Goal: Information Seeking & Learning: Compare options

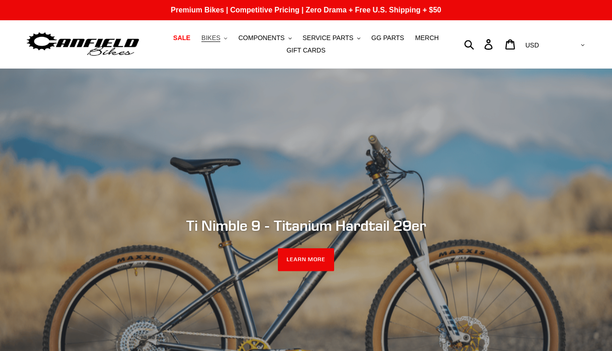
click at [216, 36] on span "BIKES" at bounding box center [210, 38] width 19 height 8
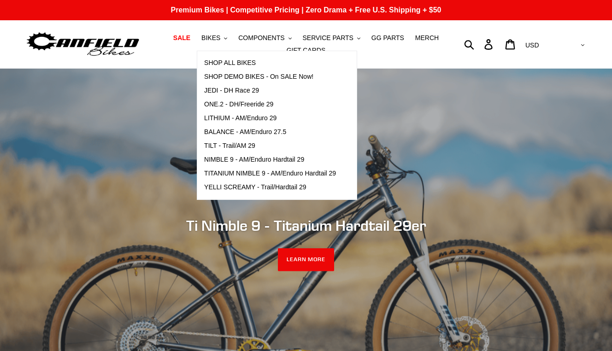
click at [57, 41] on img at bounding box center [82, 44] width 115 height 29
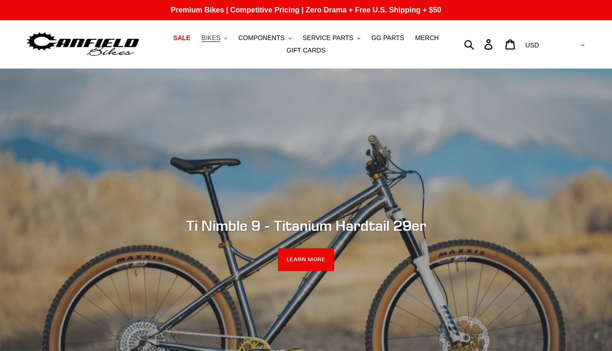
click at [223, 42] on button "BIKES .cls-1{fill:#231f20}" at bounding box center [214, 38] width 35 height 12
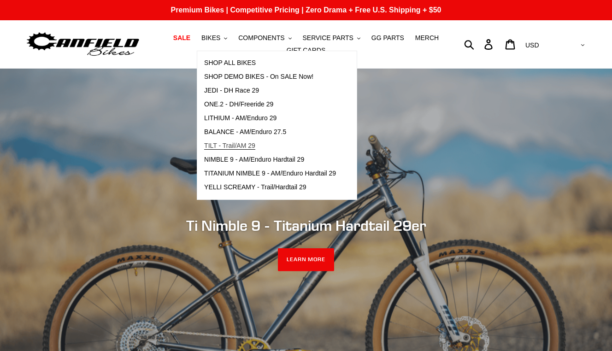
click at [235, 148] on span "TILT - Trail/AM 29" at bounding box center [229, 146] width 51 height 8
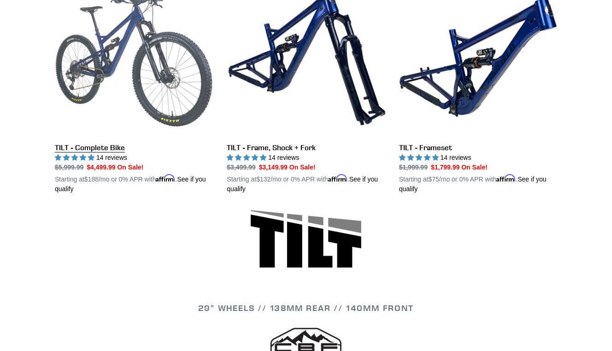
scroll to position [293, 0]
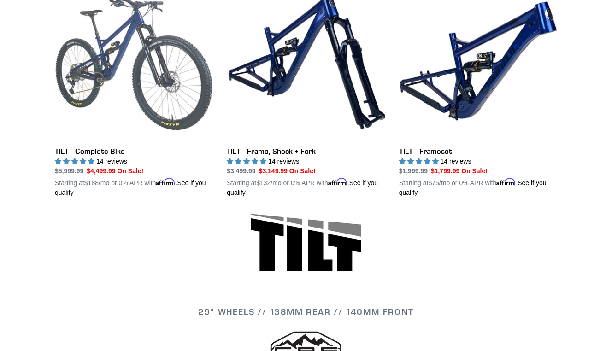
click at [135, 75] on link "TILT - Complete Bike" at bounding box center [134, 90] width 158 height 216
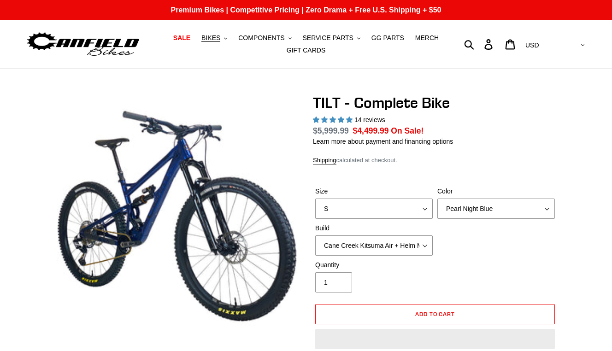
select select "highest-rating"
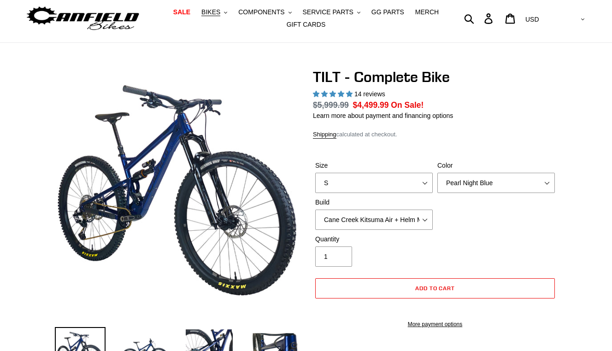
scroll to position [35, 0]
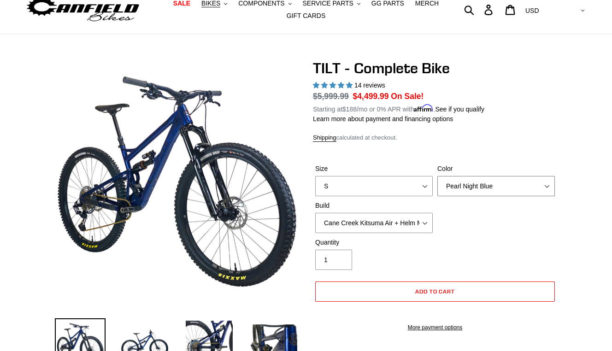
select select "Raw"
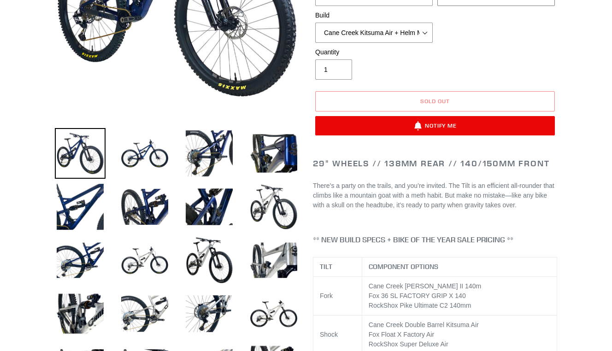
scroll to position [240, 0]
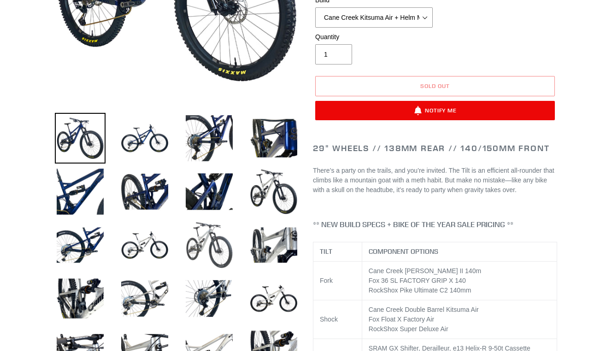
click at [202, 232] on img at bounding box center [209, 245] width 51 height 51
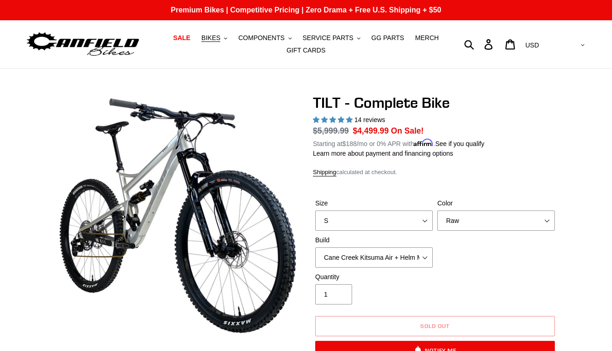
scroll to position [0, 0]
click at [105, 46] on img at bounding box center [82, 44] width 115 height 29
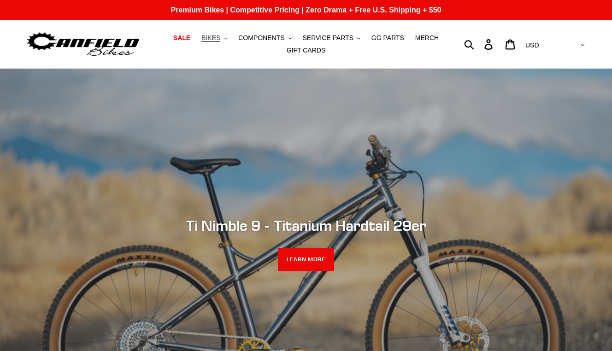
click at [215, 35] on span "BIKES" at bounding box center [210, 38] width 19 height 8
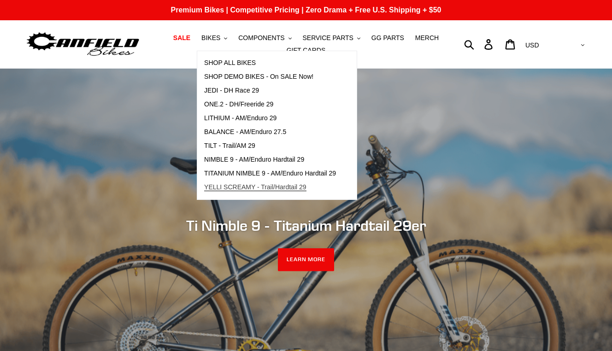
click at [287, 190] on span "YELLI SCREAMY - Trail/Hardtail 29" at bounding box center [255, 187] width 102 height 8
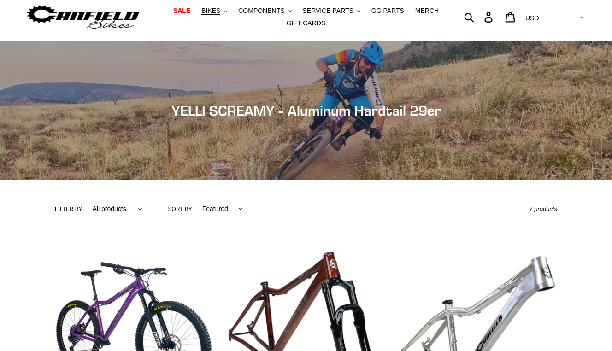
scroll to position [1, 0]
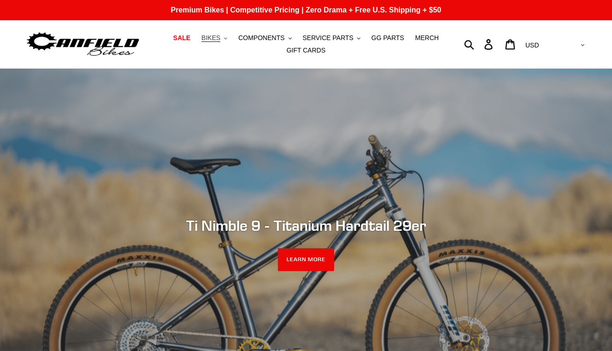
click at [220, 38] on span "BIKES" at bounding box center [210, 38] width 19 height 8
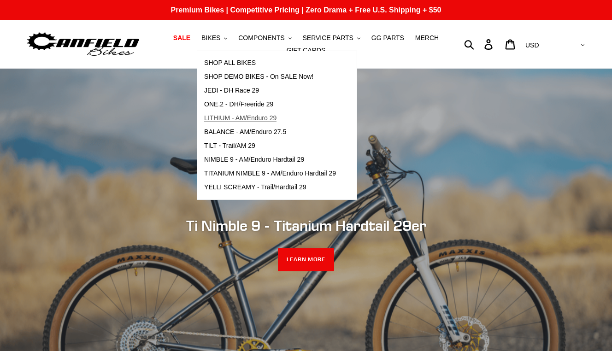
click at [231, 117] on span "LITHIUM - AM/Enduro 29" at bounding box center [240, 118] width 72 height 8
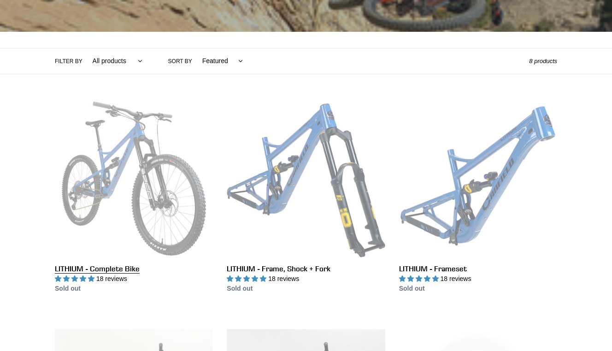
scroll to position [176, 0]
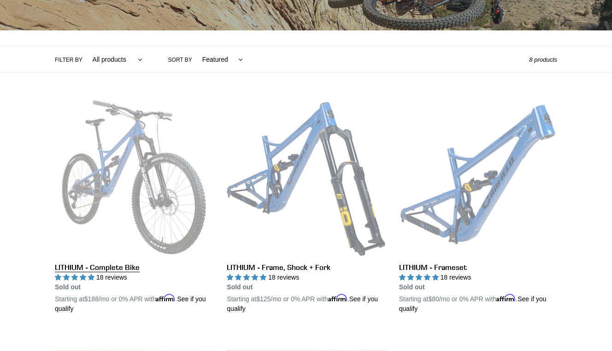
click at [125, 176] on link "LITHIUM - Complete Bike" at bounding box center [134, 206] width 158 height 216
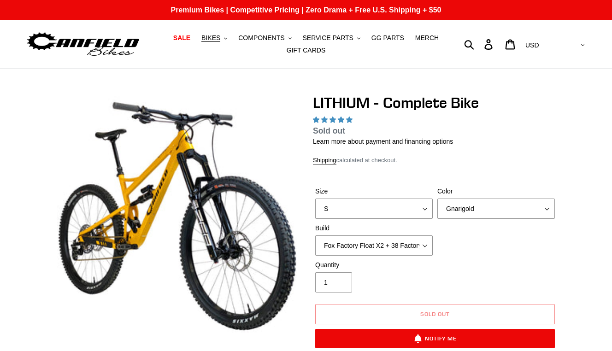
select select "highest-rating"
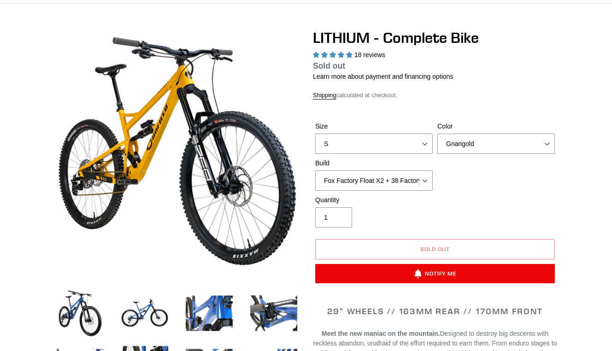
scroll to position [105, 0]
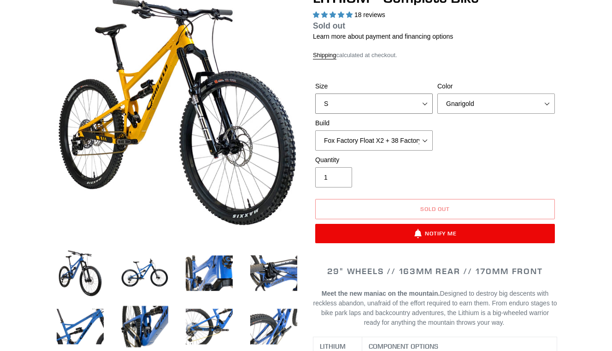
select select "M"
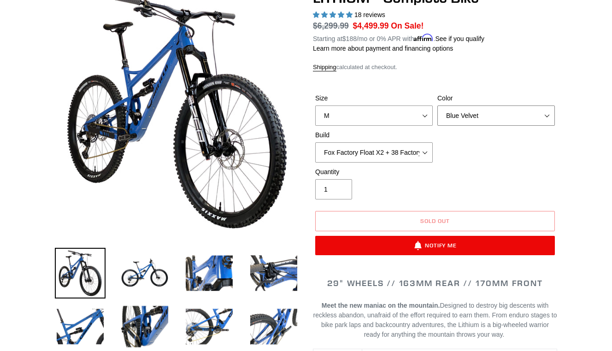
select select "Stealth Black"
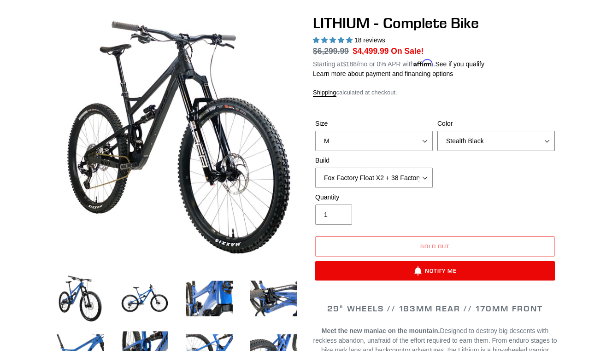
scroll to position [59, 0]
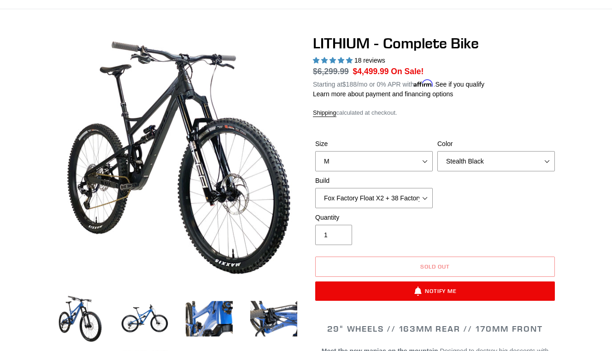
click at [372, 209] on div "Size S M L XL Color Gnarigold Blue Velvet Stealth Black Build Fox Factory Float…" at bounding box center [435, 176] width 244 height 74
select select "Fox Factory Float X2 + 38 Factory Grip 2 170 + SRAM GX"
